Goal: Task Accomplishment & Management: Use online tool/utility

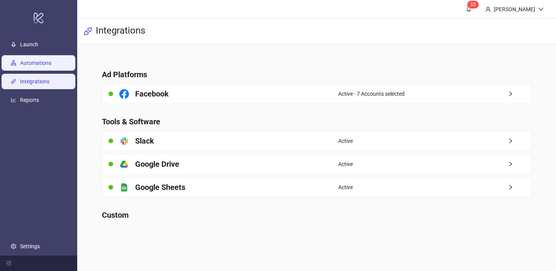
click at [51, 61] on link "Automations" at bounding box center [35, 63] width 31 height 6
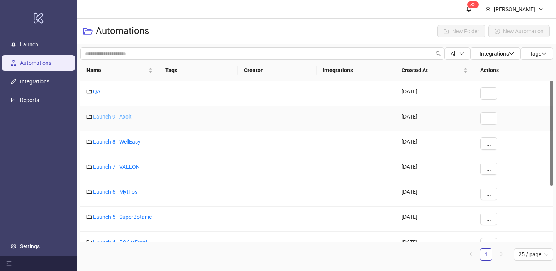
click at [126, 118] on link "Launch 9 - Axolt" at bounding box center [112, 117] width 39 height 6
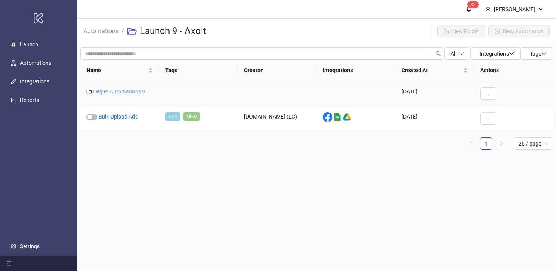
click at [134, 91] on link "Helper Automations 9" at bounding box center [119, 91] width 52 height 6
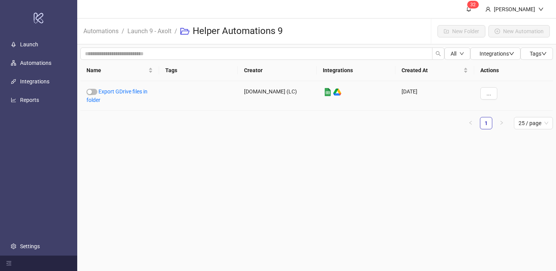
click at [134, 91] on link "Export GDrive files in folder" at bounding box center [116, 95] width 61 height 15
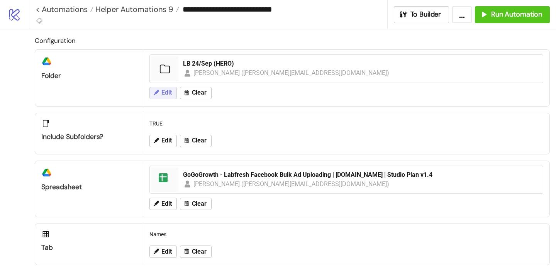
click at [164, 95] on span "Edit" at bounding box center [166, 92] width 10 height 7
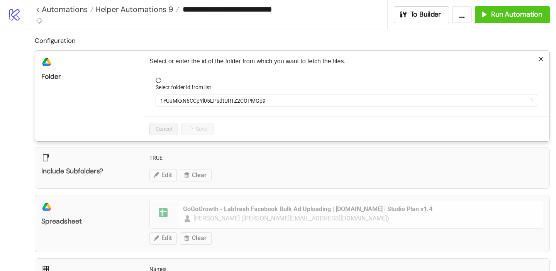
click at [192, 107] on form "Select folder id from list 1YUuMkxN6CCpYl05LPsdtURTZ2COPMGp9" at bounding box center [346, 97] width 394 height 39
click at [191, 102] on span "1YUuMkxN6CCpYl05LPsdtURTZ2COPMGp9" at bounding box center [346, 101] width 372 height 12
click at [191, 102] on span "LB 24/Sep (HERO)" at bounding box center [346, 101] width 372 height 12
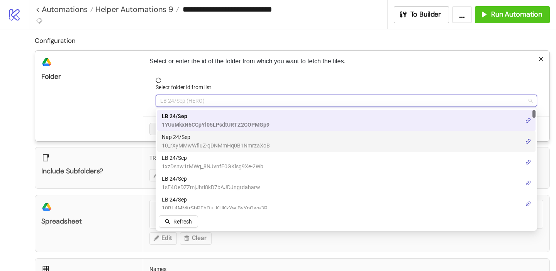
click at [183, 141] on span "Nap 24/Sep" at bounding box center [216, 137] width 108 height 8
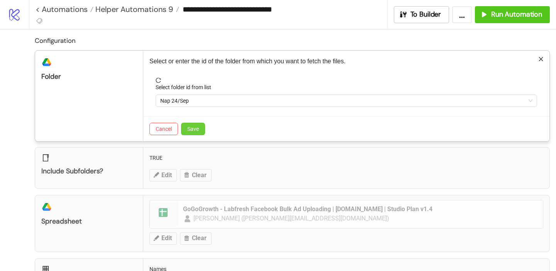
click at [192, 129] on span "Save" at bounding box center [193, 129] width 12 height 6
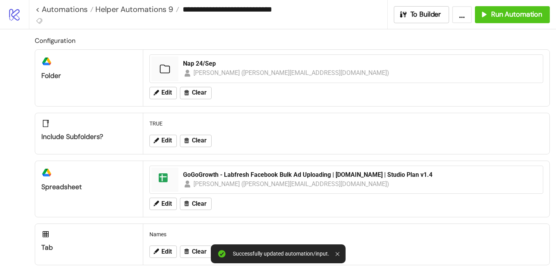
click at [163, 212] on div "Edit Clear" at bounding box center [346, 204] width 400 height 20
click at [163, 207] on span "Edit" at bounding box center [166, 203] width 10 height 7
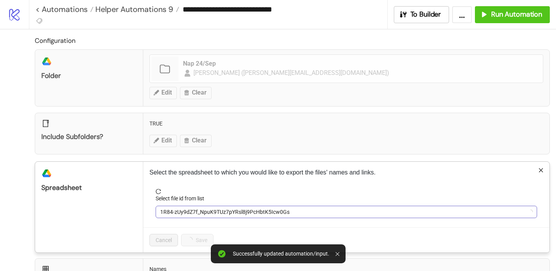
click at [192, 211] on span "1R84-zUy9dZ7f_NpuK9TUz7pYRsl8j9PcHbtK5Icw0Gs" at bounding box center [346, 212] width 372 height 12
click at [185, 212] on span "GoGoGrowth - Labfresh Facebook Bulk Ad Uploading | [DOMAIN_NAME] | Studio Plan …" at bounding box center [346, 212] width 372 height 12
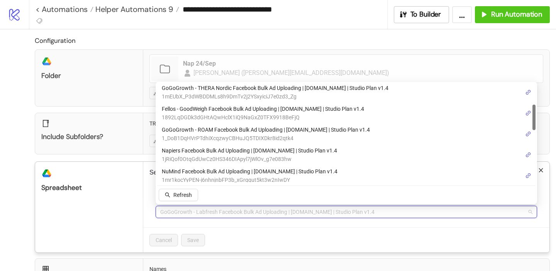
scroll to position [121, 0]
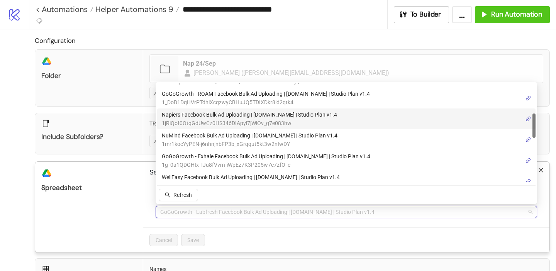
click at [219, 115] on span "Napiers Facebook Bulk Ad Uploading | [DOMAIN_NAME] | Studio Plan v1.4" at bounding box center [249, 114] width 175 height 8
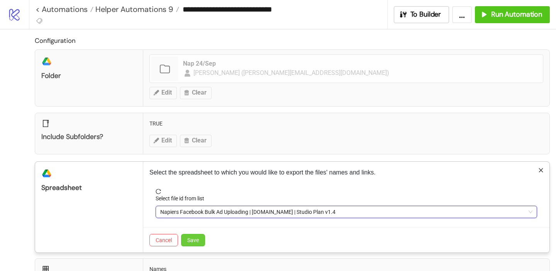
click at [197, 236] on button "Save" at bounding box center [193, 240] width 24 height 12
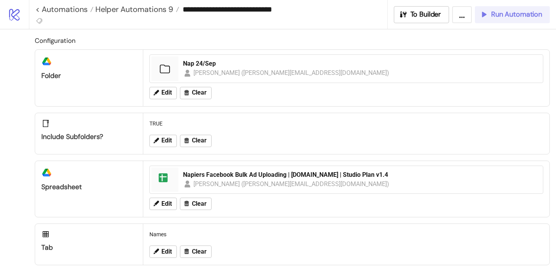
click at [490, 20] on button "Run Automation" at bounding box center [512, 14] width 75 height 17
